Goal: Task Accomplishment & Management: Use online tool/utility

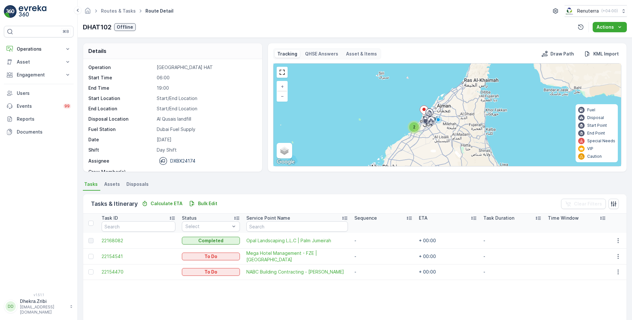
scroll to position [20, 0]
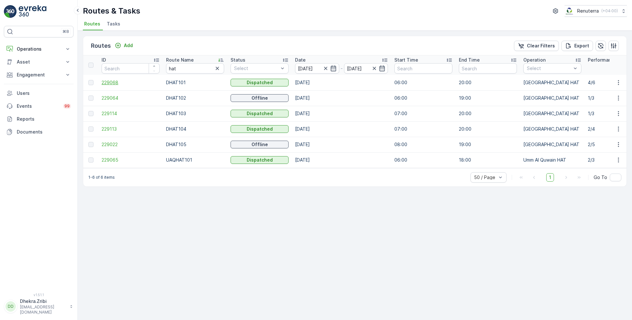
click at [112, 82] on span "229068" at bounding box center [131, 82] width 58 height 6
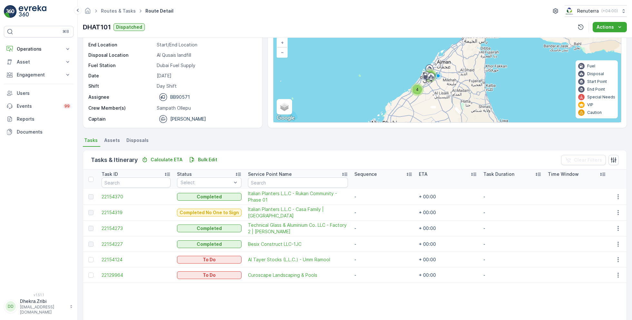
scroll to position [46, 0]
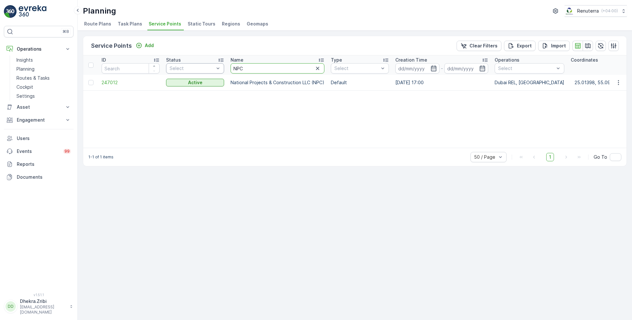
drag, startPoint x: 257, startPoint y: 66, endPoint x: 201, endPoint y: 63, distance: 55.6
type input "ktc"
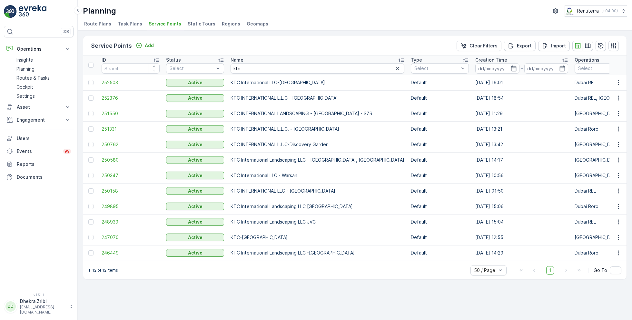
click at [113, 95] on span "252376" at bounding box center [131, 98] width 58 height 6
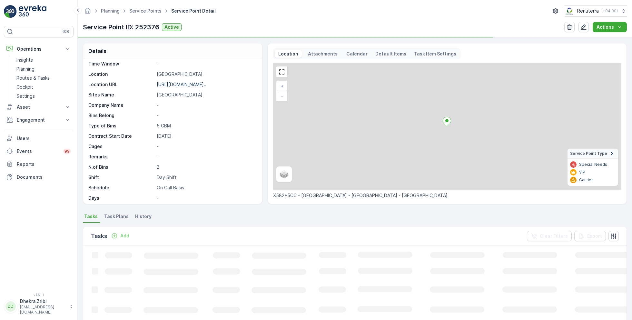
scroll to position [105, 0]
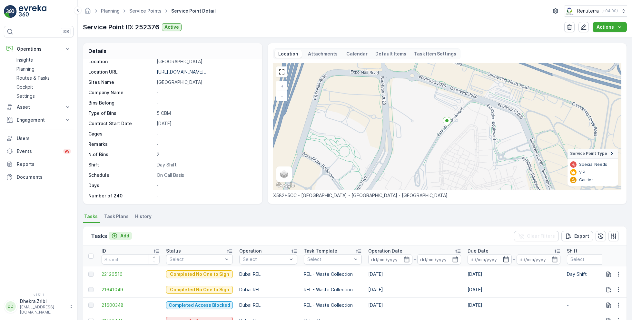
click at [124, 236] on p "Add" at bounding box center [124, 236] width 9 height 6
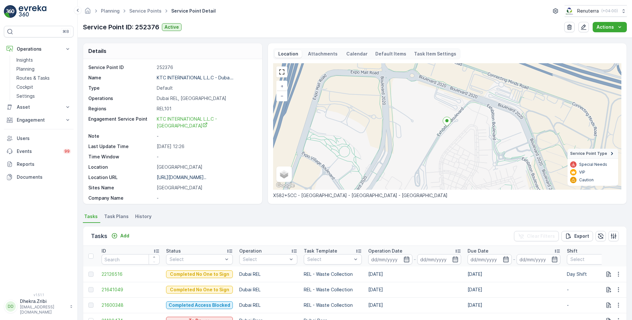
click at [125, 232] on div "Tasks Add" at bounding box center [111, 236] width 41 height 9
click at [125, 238] on button "Add" at bounding box center [120, 236] width 23 height 8
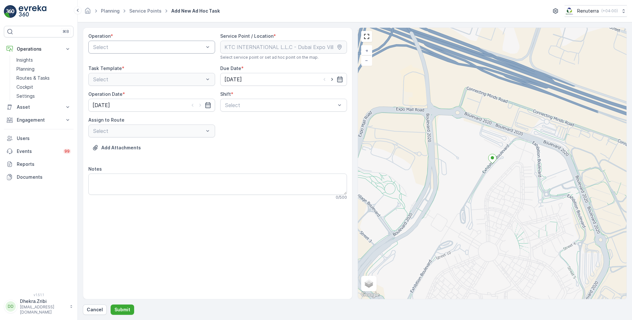
click at [127, 51] on div "Select" at bounding box center [151, 47] width 127 height 13
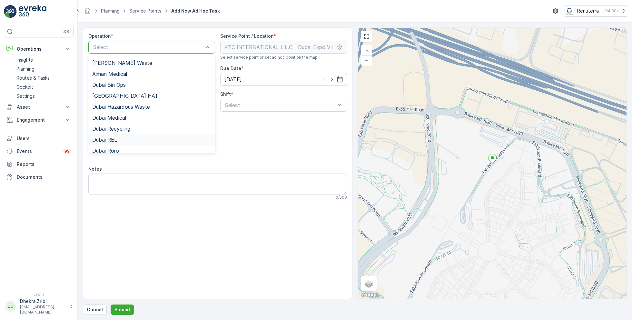
click at [115, 140] on span "Dubai REL" at bounding box center [104, 140] width 25 height 6
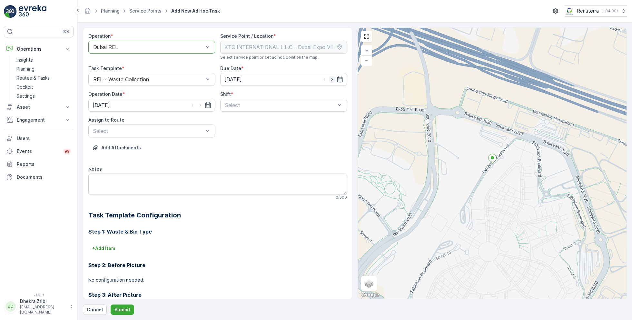
click at [333, 78] on icon "button" at bounding box center [332, 79] width 6 height 6
type input "03.10.2025"
click at [198, 106] on icon "button" at bounding box center [200, 105] width 6 height 6
type input "03.10.2025"
click at [235, 124] on div "Day Shift" at bounding box center [283, 120] width 127 height 11
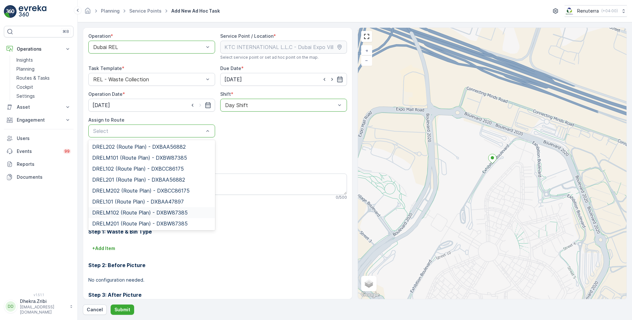
click at [132, 212] on span "DRELM102 (Route Plan) - DXBW87385" at bounding box center [139, 213] width 95 height 6
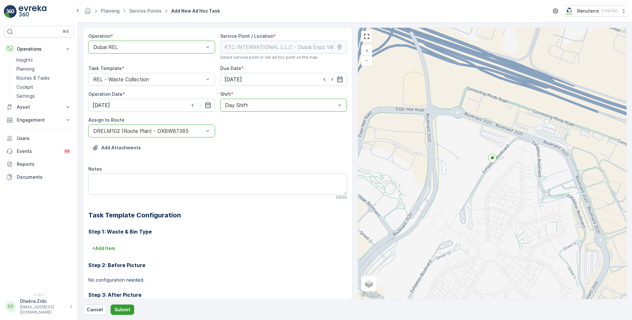
click at [122, 308] on p "Submit" at bounding box center [123, 309] width 16 height 6
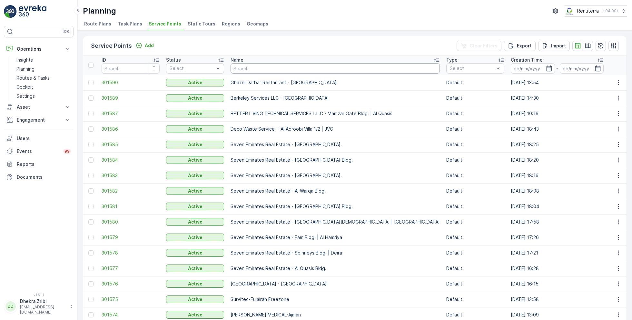
click at [257, 68] on input "text" at bounding box center [335, 68] width 209 height 10
type input "italian"
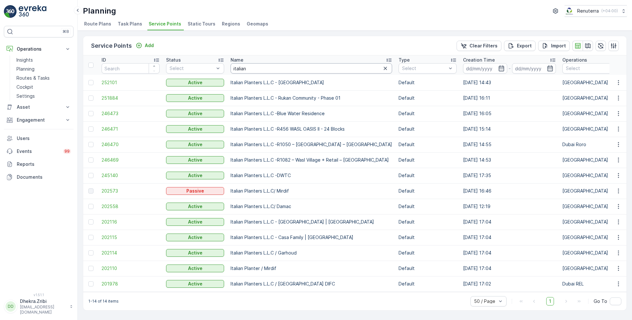
click at [250, 67] on input "italian" at bounding box center [312, 68] width 162 height 10
type input "al tayer"
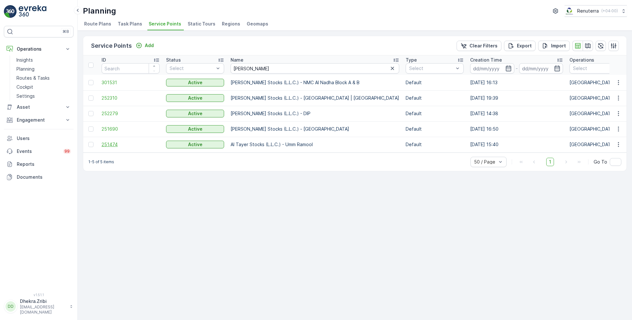
click at [110, 142] on span "251474" at bounding box center [131, 144] width 58 height 6
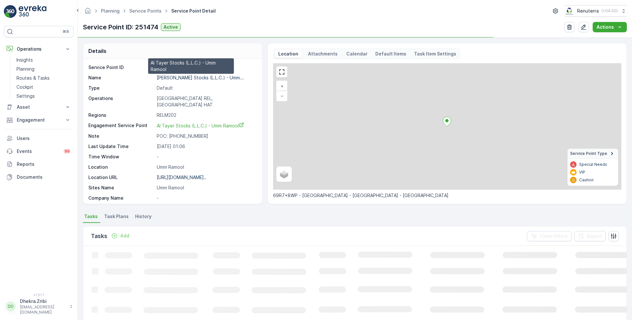
click at [169, 78] on p "Al Tayer Stocks (L.L.C.) - Umm..." at bounding box center [200, 77] width 87 height 5
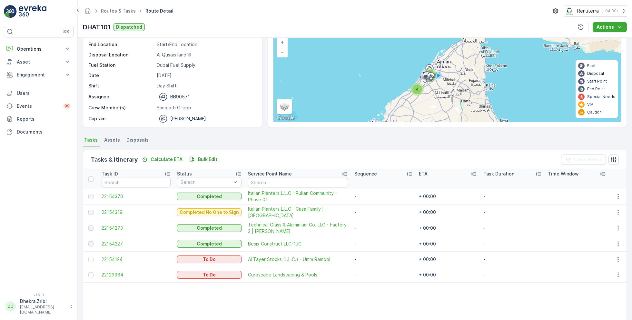
scroll to position [45, 0]
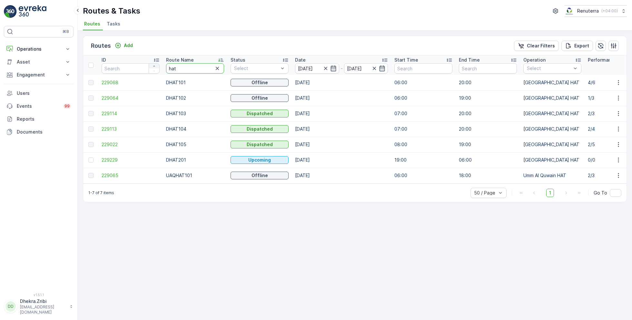
drag, startPoint x: 192, startPoint y: 66, endPoint x: 152, endPoint y: 66, distance: 40.6
